Goal: Information Seeking & Learning: Check status

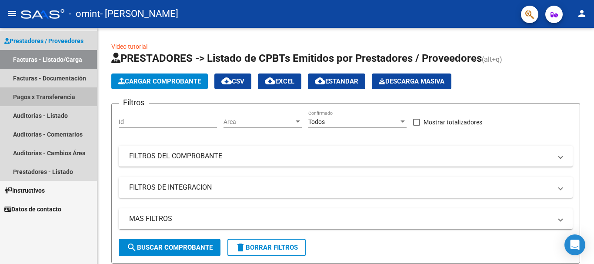
click at [40, 101] on link "Pagos x Transferencia" at bounding box center [48, 96] width 97 height 19
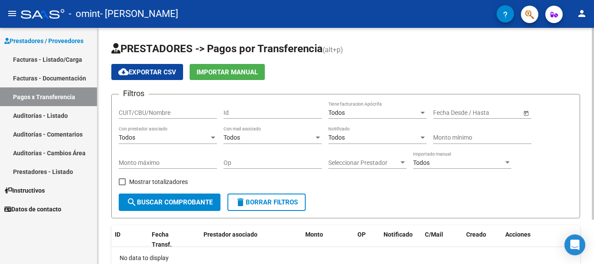
scroll to position [55, 0]
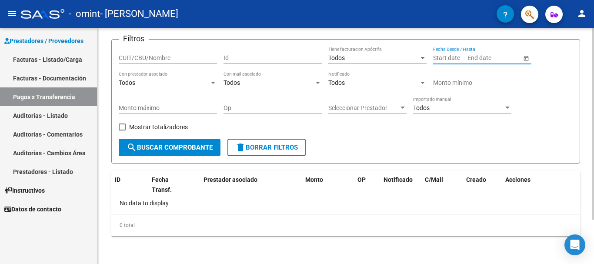
click at [459, 57] on input "text" at bounding box center [446, 57] width 27 height 7
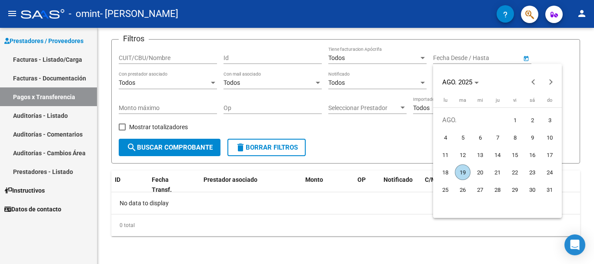
click at [515, 120] on span "1" at bounding box center [515, 120] width 16 height 16
type input "[DATE]"
click at [478, 82] on icon "Choose month and year" at bounding box center [476, 83] width 4 height 2
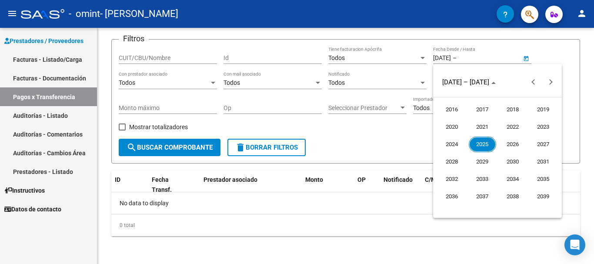
click at [480, 142] on span "2025" at bounding box center [481, 144] width 27 height 16
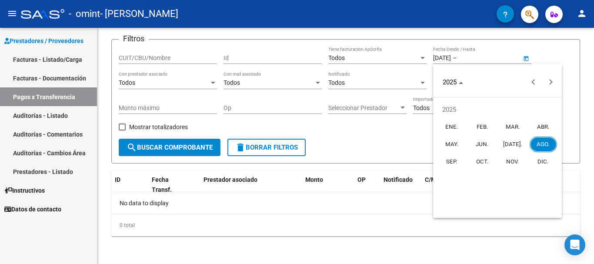
click at [485, 142] on span "JUN." at bounding box center [481, 144] width 27 height 16
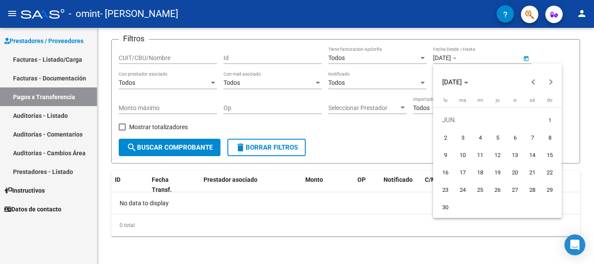
click at [453, 63] on div at bounding box center [297, 132] width 594 height 264
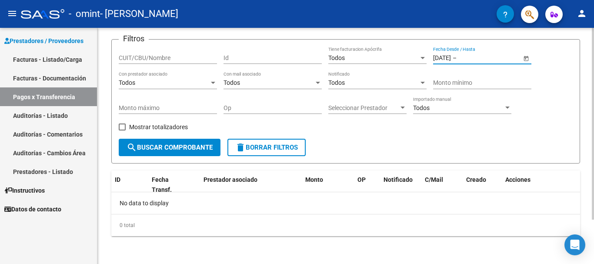
click at [451, 58] on input "[DATE]" at bounding box center [442, 57] width 18 height 7
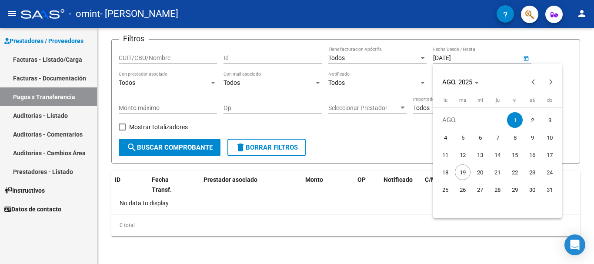
click at [440, 59] on div at bounding box center [297, 132] width 594 height 264
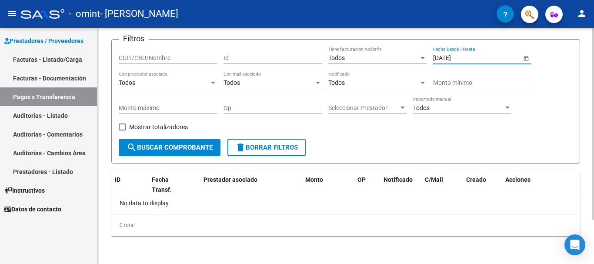
click at [443, 56] on input "[DATE]" at bounding box center [442, 57] width 18 height 7
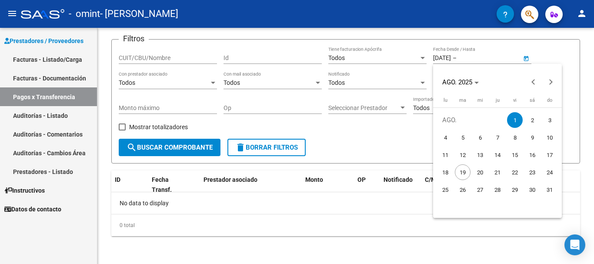
click at [525, 62] on div at bounding box center [297, 132] width 594 height 264
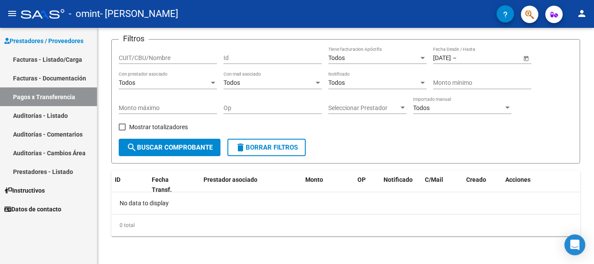
click at [525, 62] on span "Open calendar" at bounding box center [525, 58] width 21 height 21
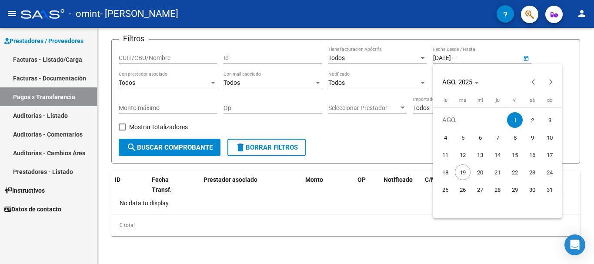
click at [445, 59] on div at bounding box center [297, 132] width 594 height 264
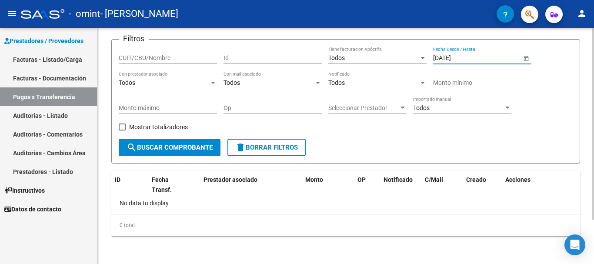
click at [442, 56] on input "[DATE]" at bounding box center [442, 57] width 18 height 7
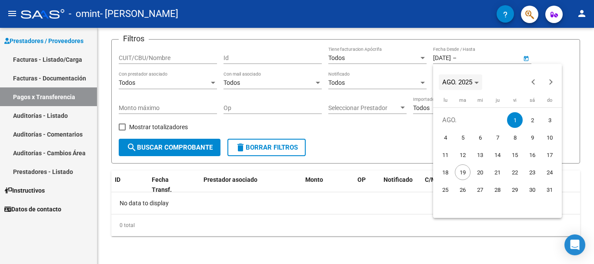
click at [445, 80] on span "AGO. 2025" at bounding box center [457, 82] width 30 height 8
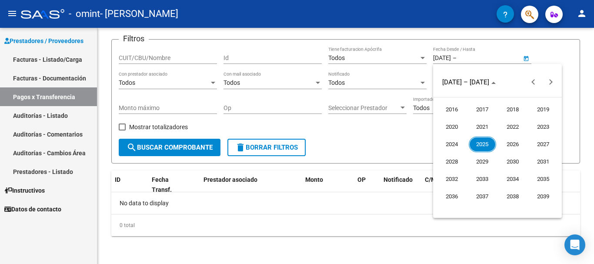
click at [484, 147] on span "2025" at bounding box center [481, 144] width 27 height 16
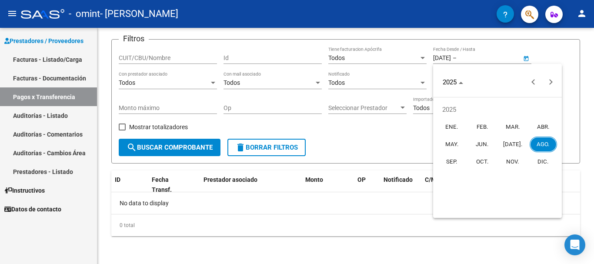
click at [514, 127] on span "MAR." at bounding box center [512, 127] width 27 height 16
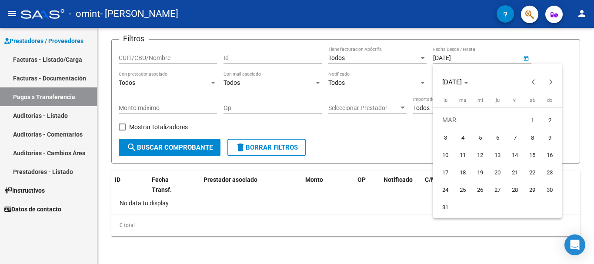
drag, startPoint x: 545, startPoint y: 53, endPoint x: 553, endPoint y: 53, distance: 7.8
click at [553, 53] on div at bounding box center [297, 132] width 594 height 264
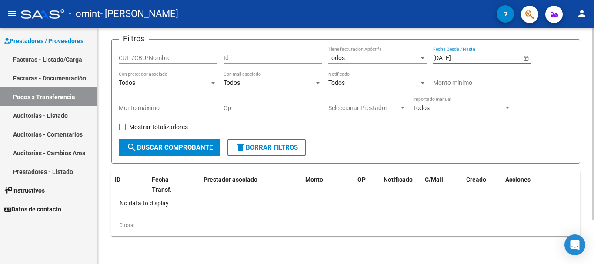
click at [443, 56] on input "[DATE]" at bounding box center [442, 57] width 18 height 7
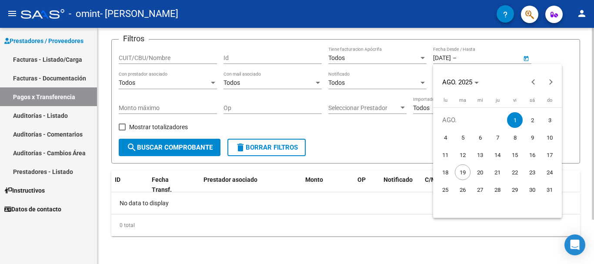
click at [443, 56] on div at bounding box center [297, 132] width 594 height 264
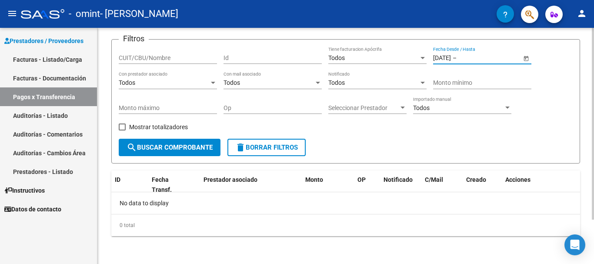
click at [443, 56] on input "[DATE]" at bounding box center [442, 57] width 18 height 7
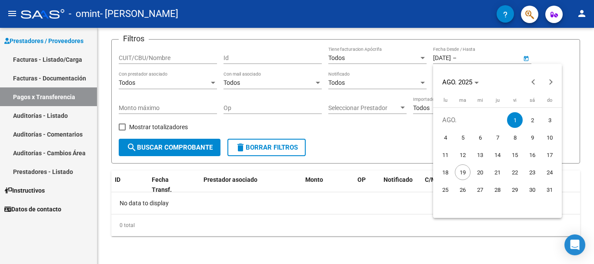
click at [509, 56] on div at bounding box center [297, 132] width 594 height 264
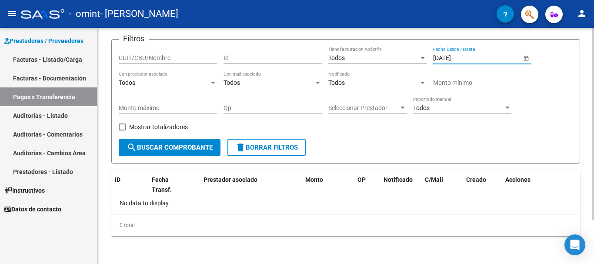
click at [524, 60] on span "Open calendar" at bounding box center [525, 58] width 21 height 21
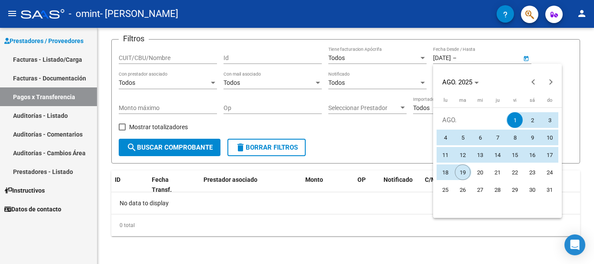
click at [463, 170] on span "19" at bounding box center [463, 172] width 16 height 16
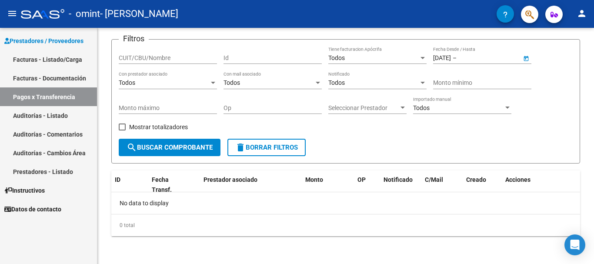
type input "[DATE]"
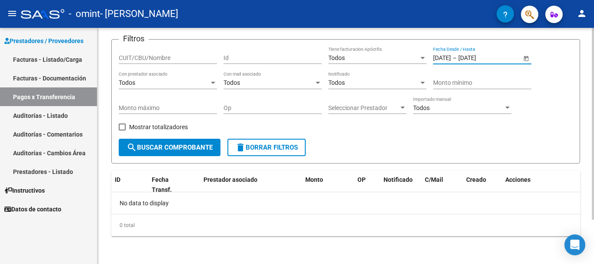
click at [446, 58] on input "[DATE]" at bounding box center [442, 57] width 18 height 7
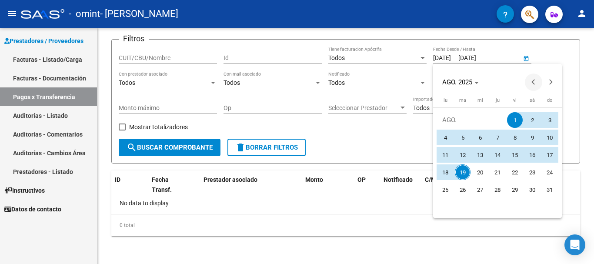
click at [533, 82] on button "Previous month" at bounding box center [532, 81] width 17 height 17
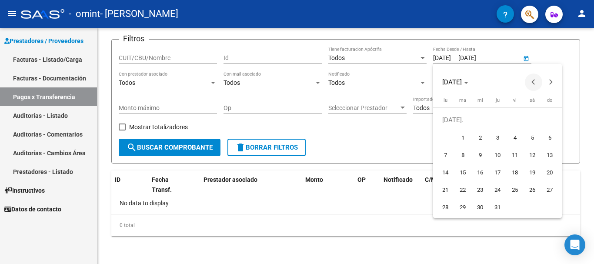
click at [533, 82] on button "Previous month" at bounding box center [532, 81] width 17 height 17
click at [499, 118] on span "1" at bounding box center [497, 120] width 16 height 16
type input "[DATE]"
click at [527, 58] on div at bounding box center [297, 132] width 594 height 264
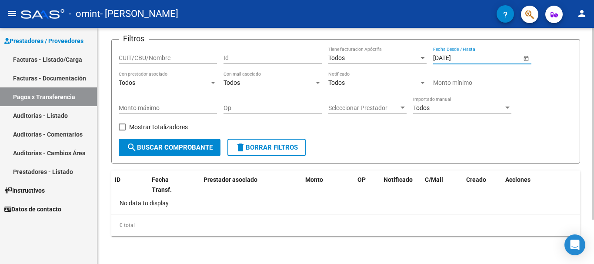
click at [501, 60] on input "text" at bounding box center [479, 57] width 43 height 7
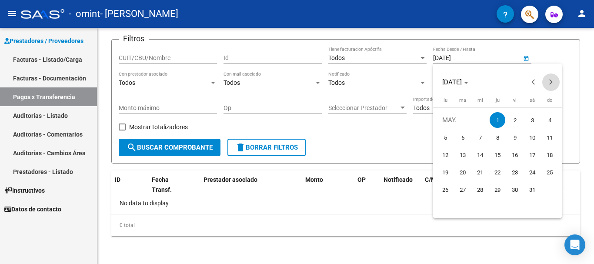
click at [549, 81] on button "Next month" at bounding box center [550, 81] width 17 height 17
click at [549, 82] on button "Next month" at bounding box center [550, 81] width 17 height 17
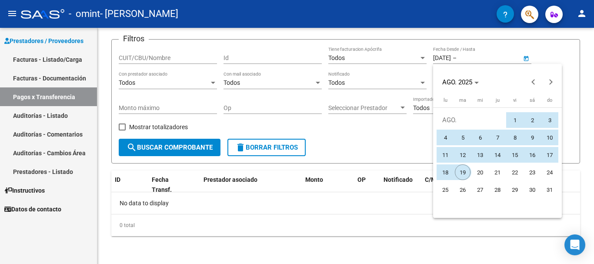
click at [462, 169] on span "19" at bounding box center [463, 172] width 16 height 16
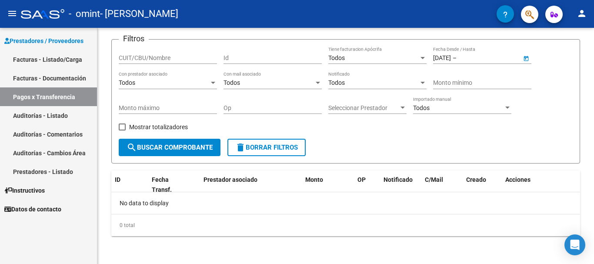
type input "[DATE]"
click at [556, 103] on div "Filtros CUIT/CBU/Nombre Id Todos Tiene facturacion Apócrifa [DATE] [DATE] – [DA…" at bounding box center [346, 92] width 454 height 92
click at [162, 148] on span "search Buscar Comprobante" at bounding box center [169, 147] width 86 height 8
click at [41, 113] on link "Auditorías - Listado" at bounding box center [48, 115] width 97 height 19
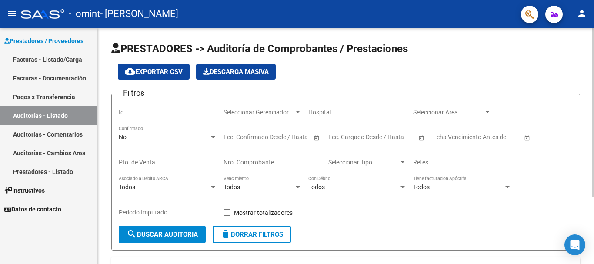
scroll to position [87, 0]
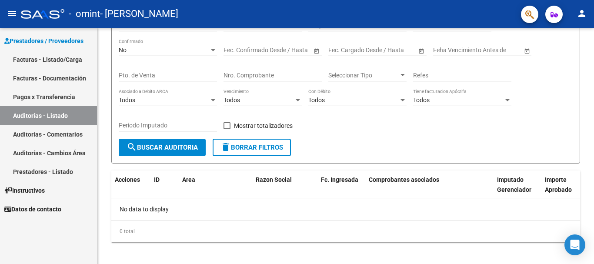
click at [33, 170] on link "Prestadores - Listado" at bounding box center [48, 171] width 97 height 19
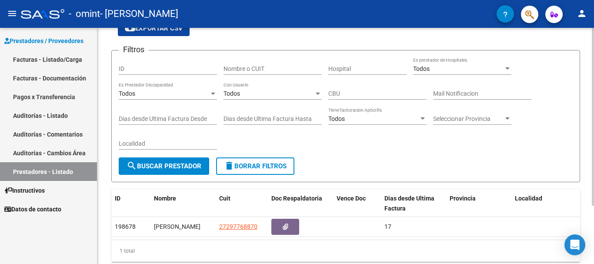
scroll to position [77, 0]
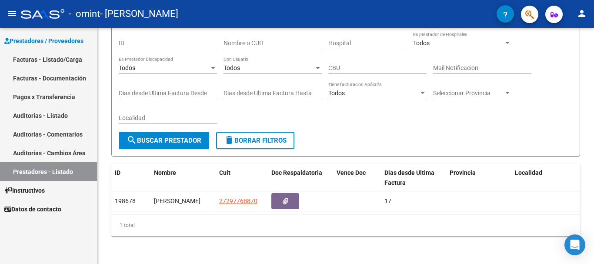
click at [43, 60] on link "Facturas - Listado/Carga" at bounding box center [48, 59] width 97 height 19
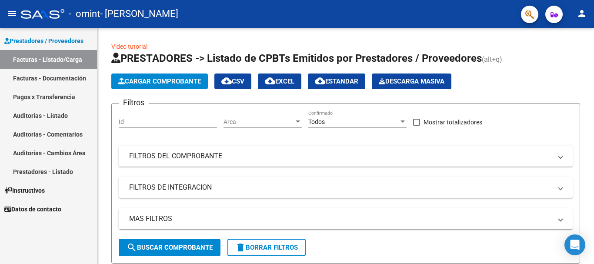
click at [578, 15] on mat-icon "person" at bounding box center [581, 13] width 10 height 10
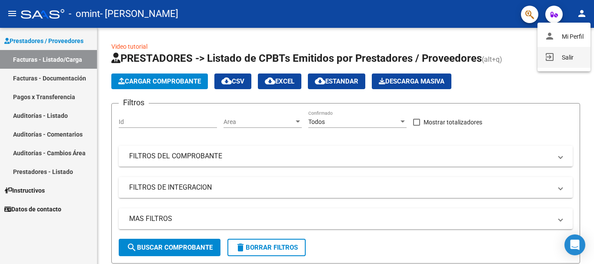
click at [564, 54] on button "exit_to_app Salir" at bounding box center [563, 57] width 53 height 21
